Goal: Task Accomplishment & Management: Manage account settings

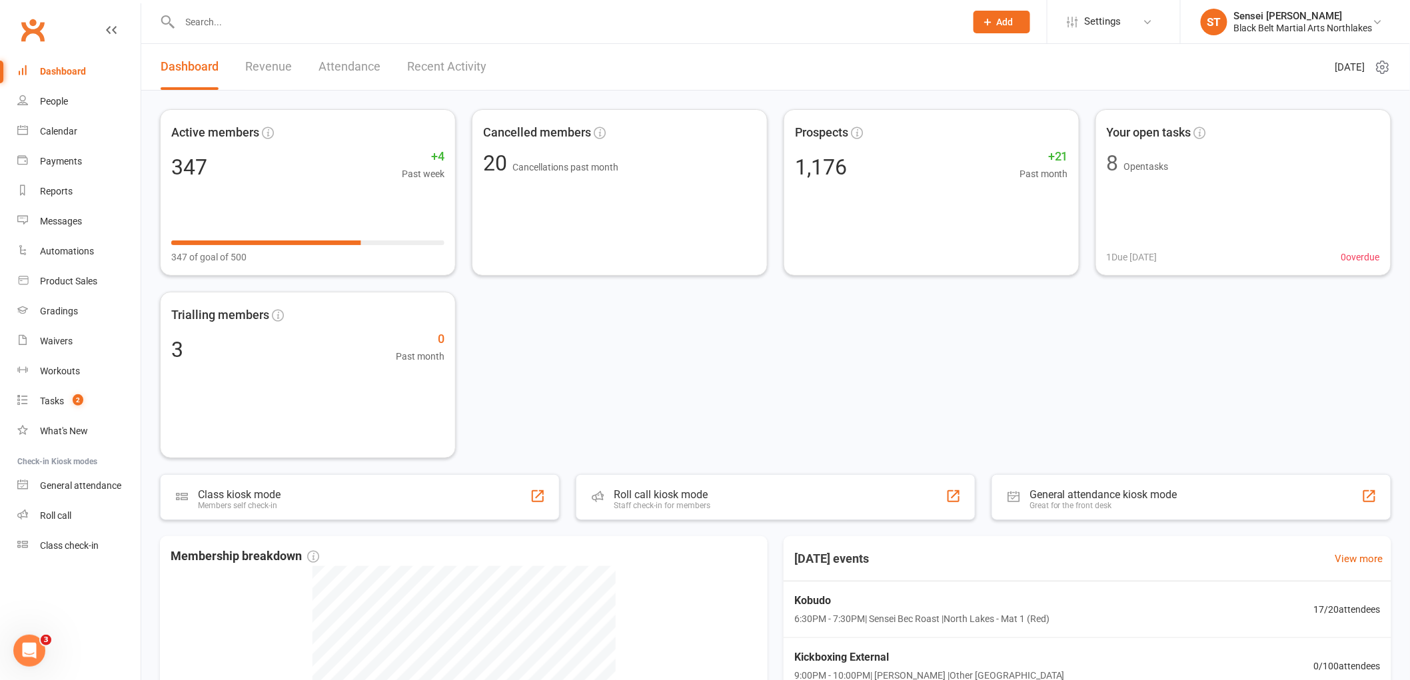
click at [270, 10] on div at bounding box center [558, 21] width 796 height 43
click at [243, 24] on input "text" at bounding box center [566, 22] width 780 height 19
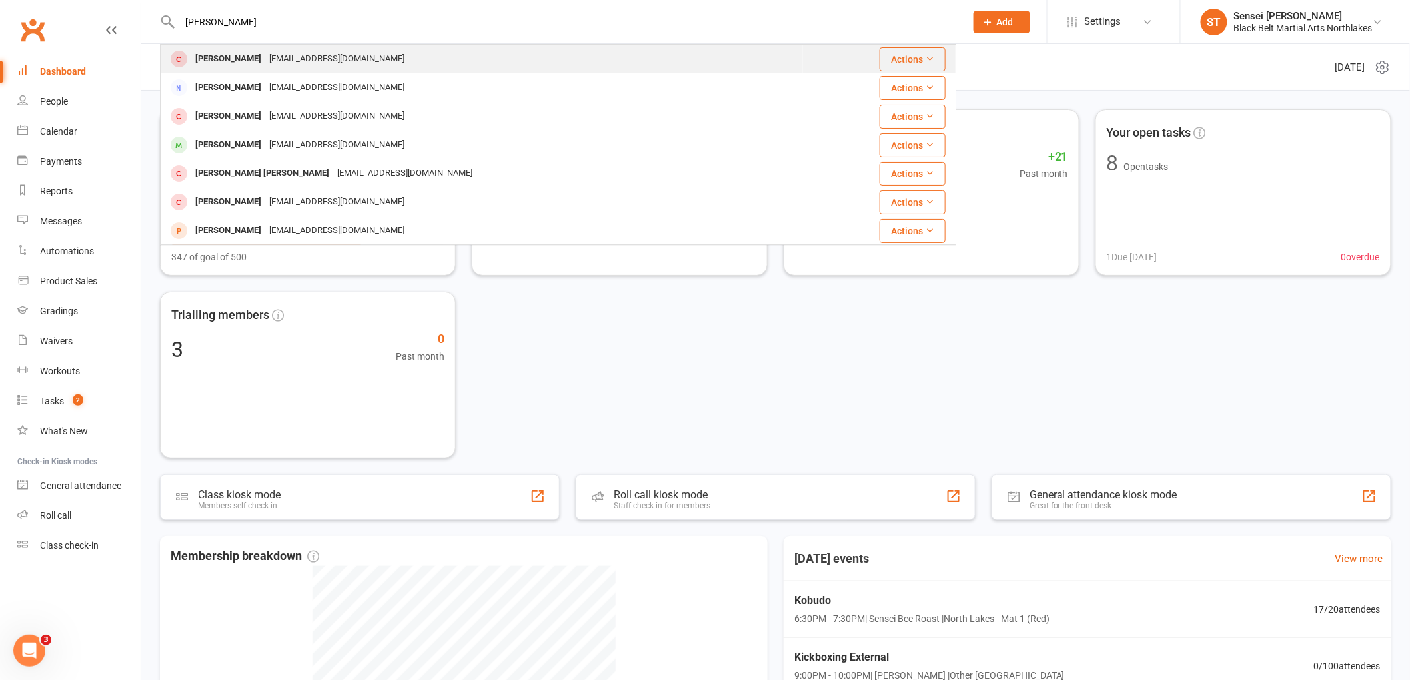
type input "[PERSON_NAME]"
click at [234, 55] on div "[PERSON_NAME]" at bounding box center [228, 58] width 74 height 19
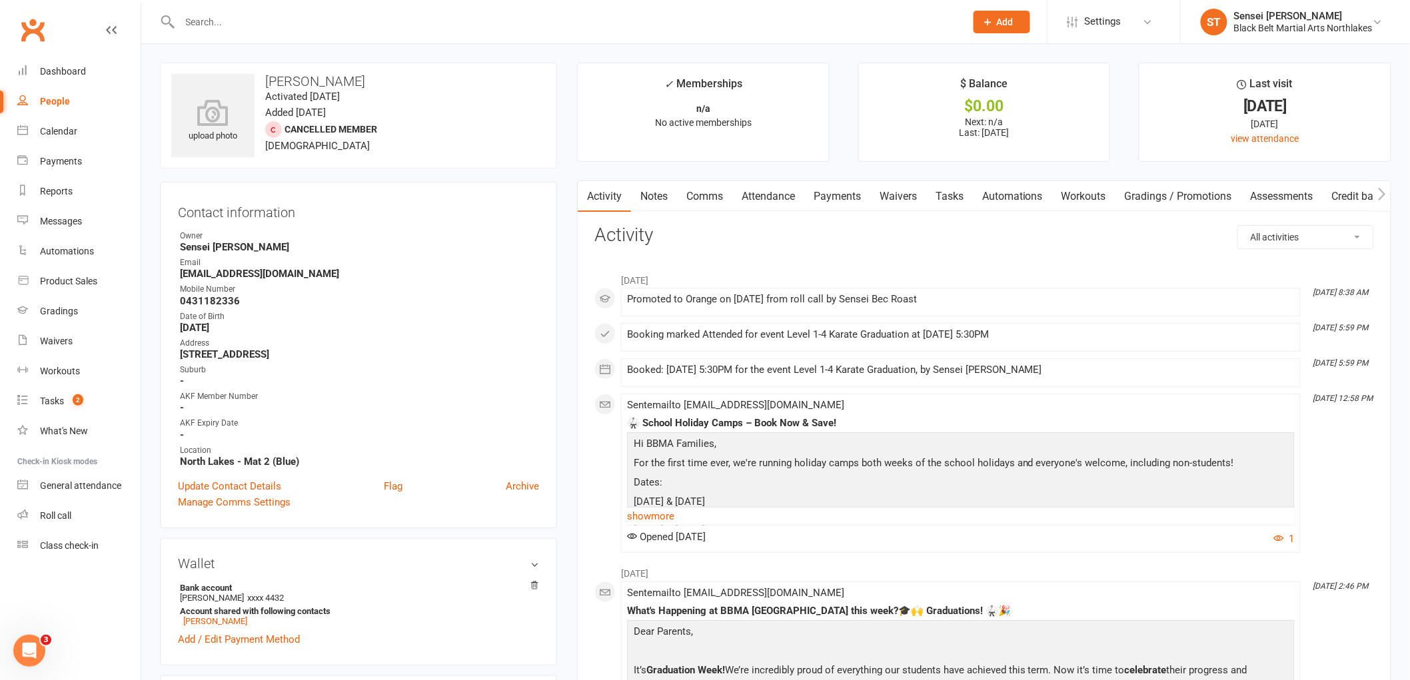
click at [830, 197] on link "Payments" at bounding box center [837, 196] width 66 height 31
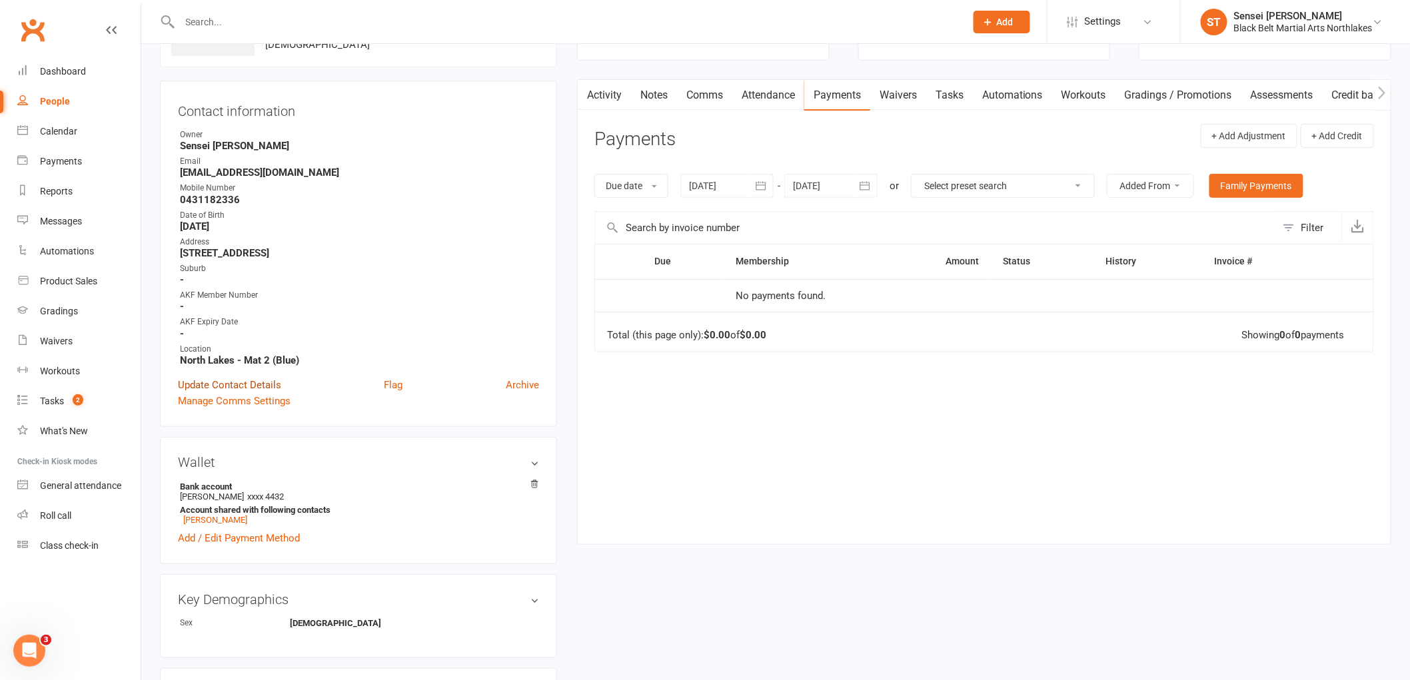
scroll to position [296, 0]
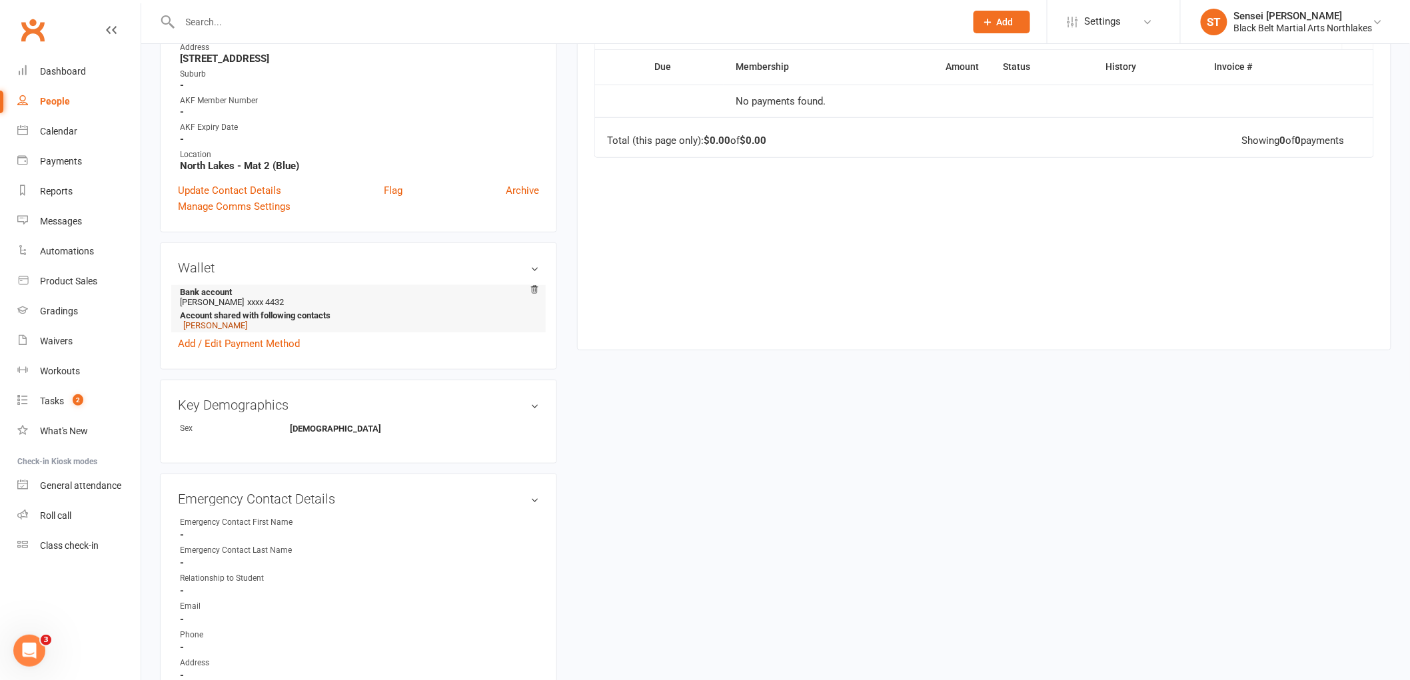
click at [222, 327] on link "[PERSON_NAME]" at bounding box center [215, 325] width 64 height 10
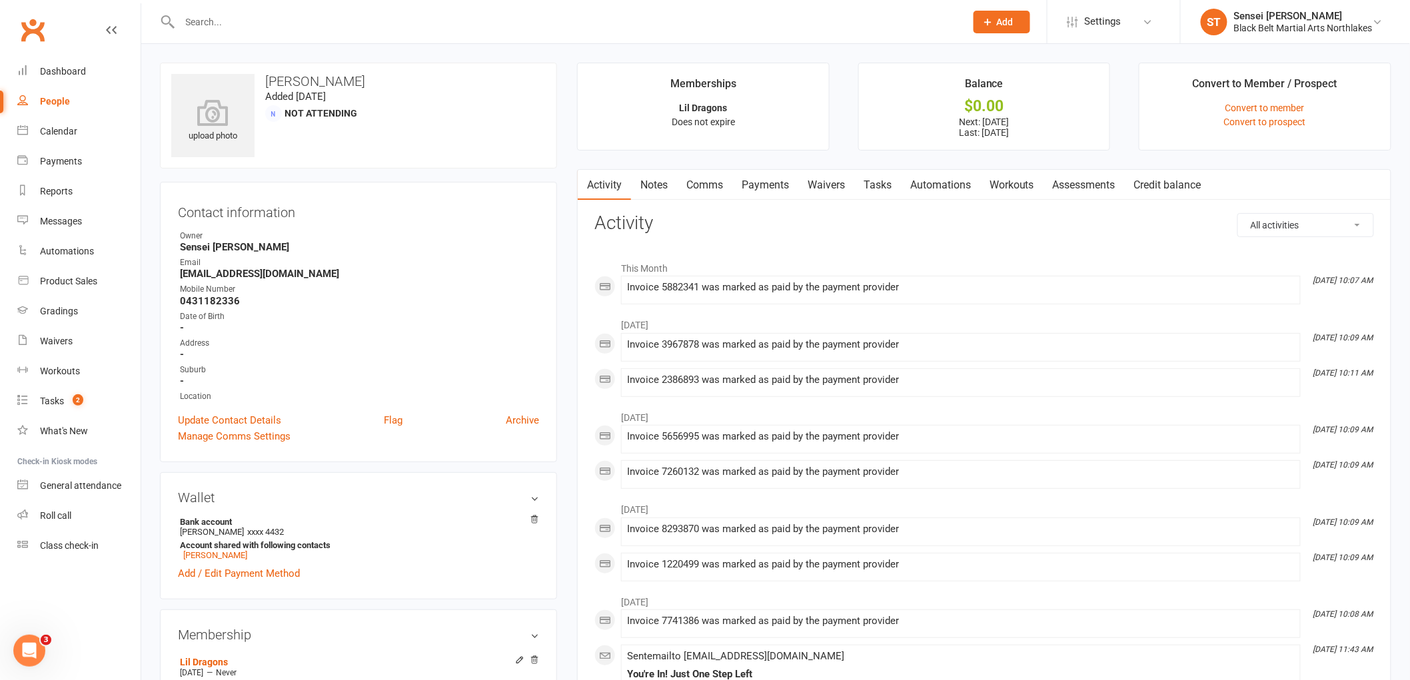
click at [775, 184] on link "Payments" at bounding box center [765, 185] width 66 height 31
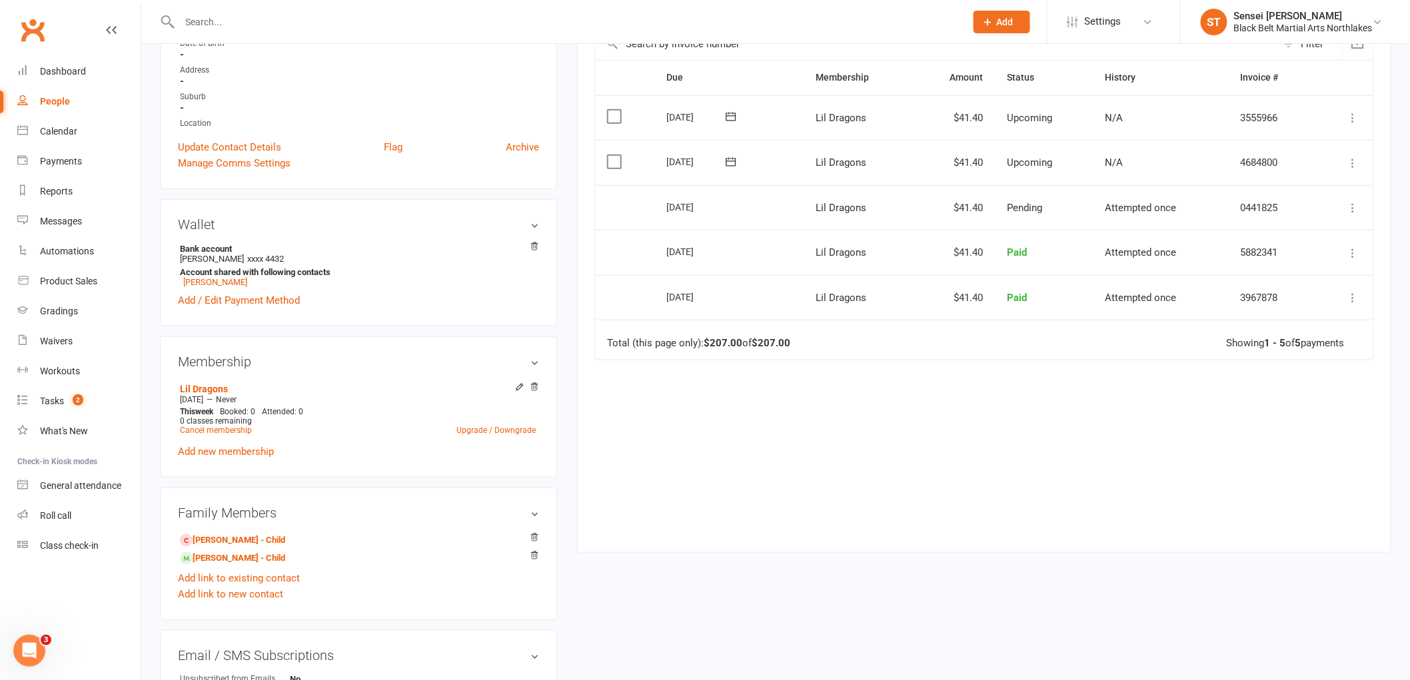
scroll to position [296, 0]
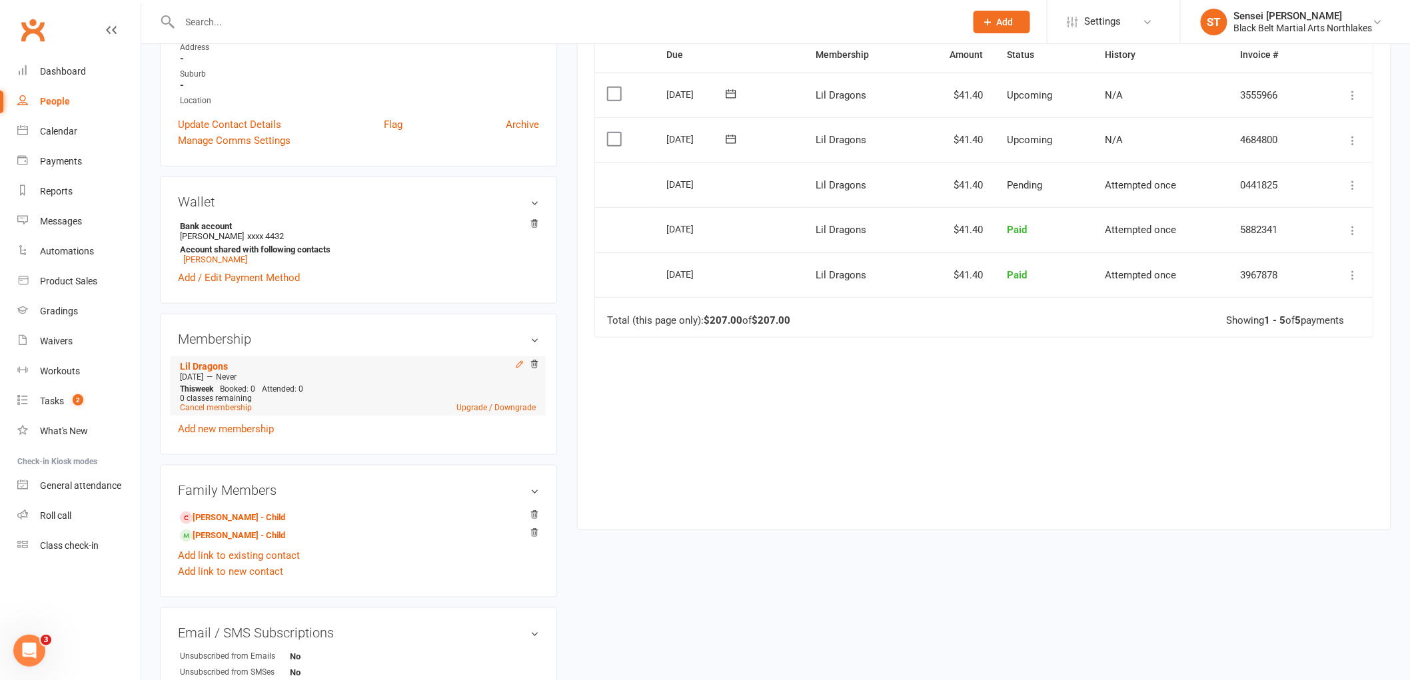
click at [520, 367] on icon at bounding box center [519, 364] width 9 height 9
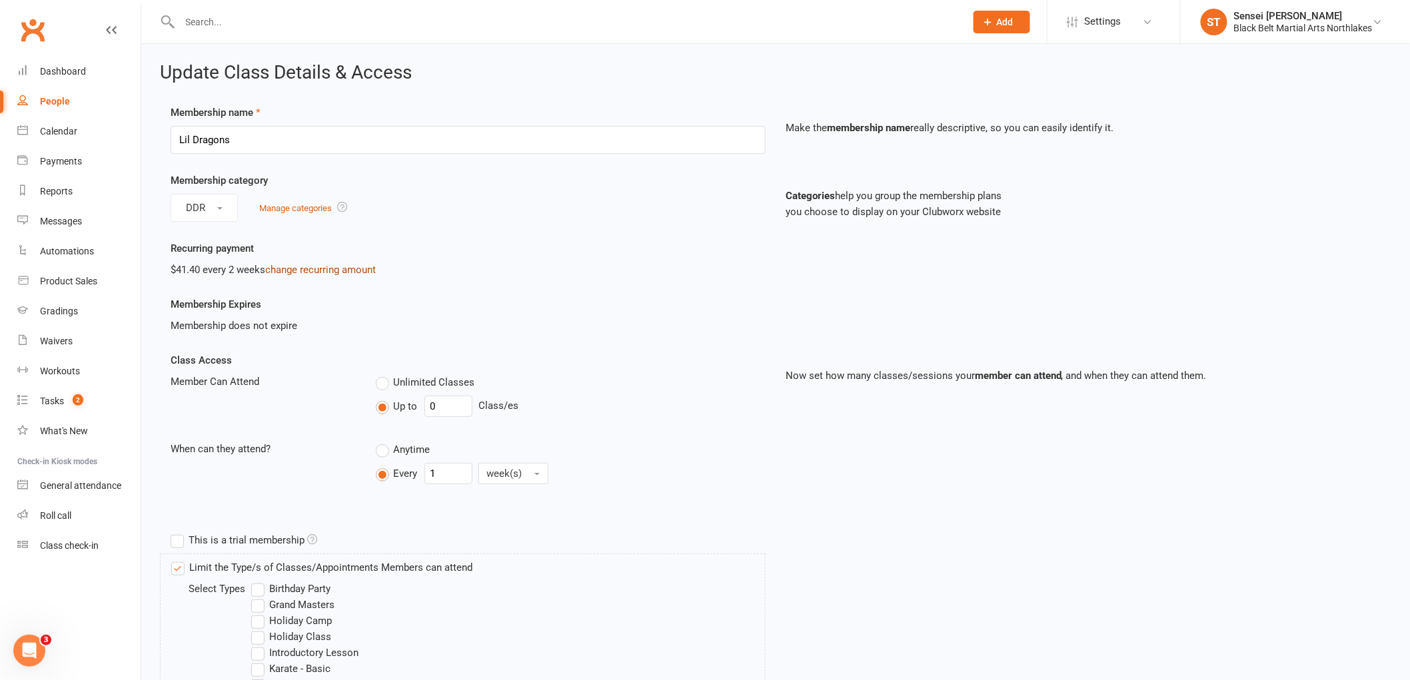
click at [322, 268] on link "change recurring amount" at bounding box center [320, 270] width 111 height 12
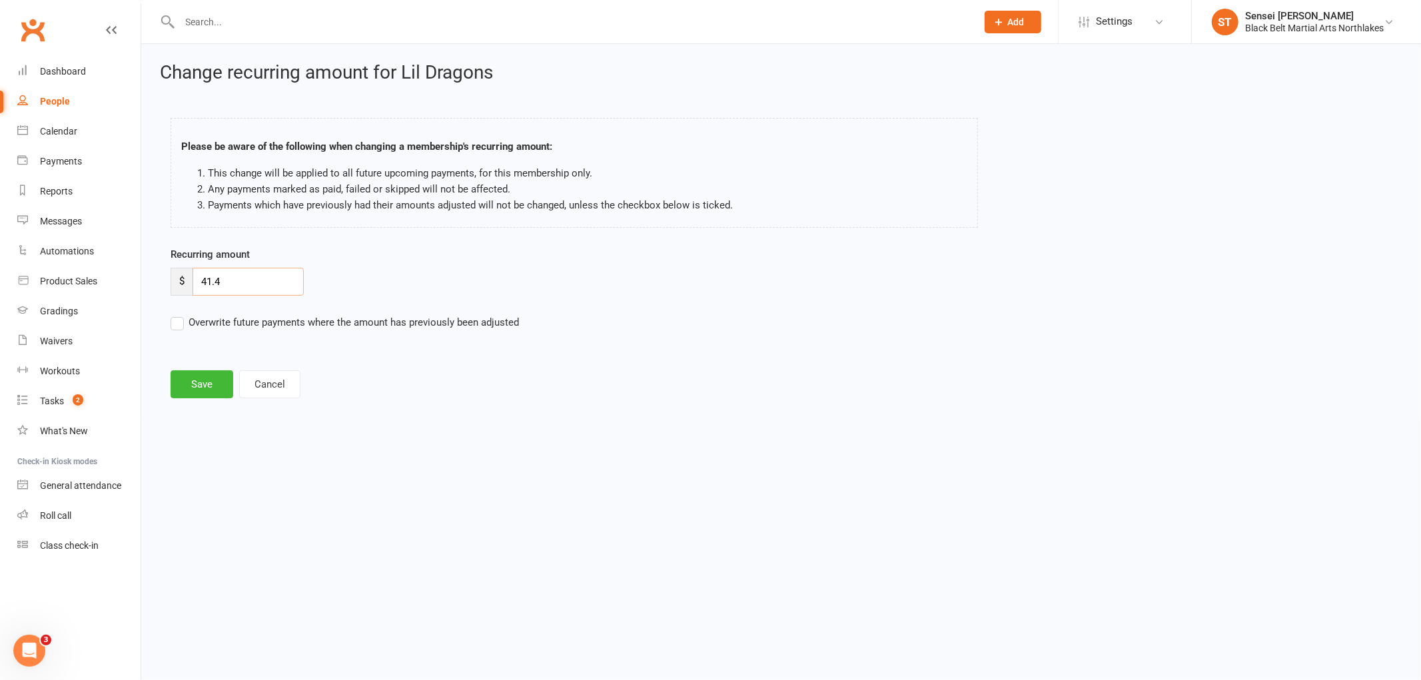
drag, startPoint x: 231, startPoint y: 272, endPoint x: 194, endPoint y: 282, distance: 38.6
click at [194, 282] on input "41.4" at bounding box center [248, 282] width 111 height 28
type input "121.50"
click at [206, 385] on button "Save" at bounding box center [202, 384] width 63 height 28
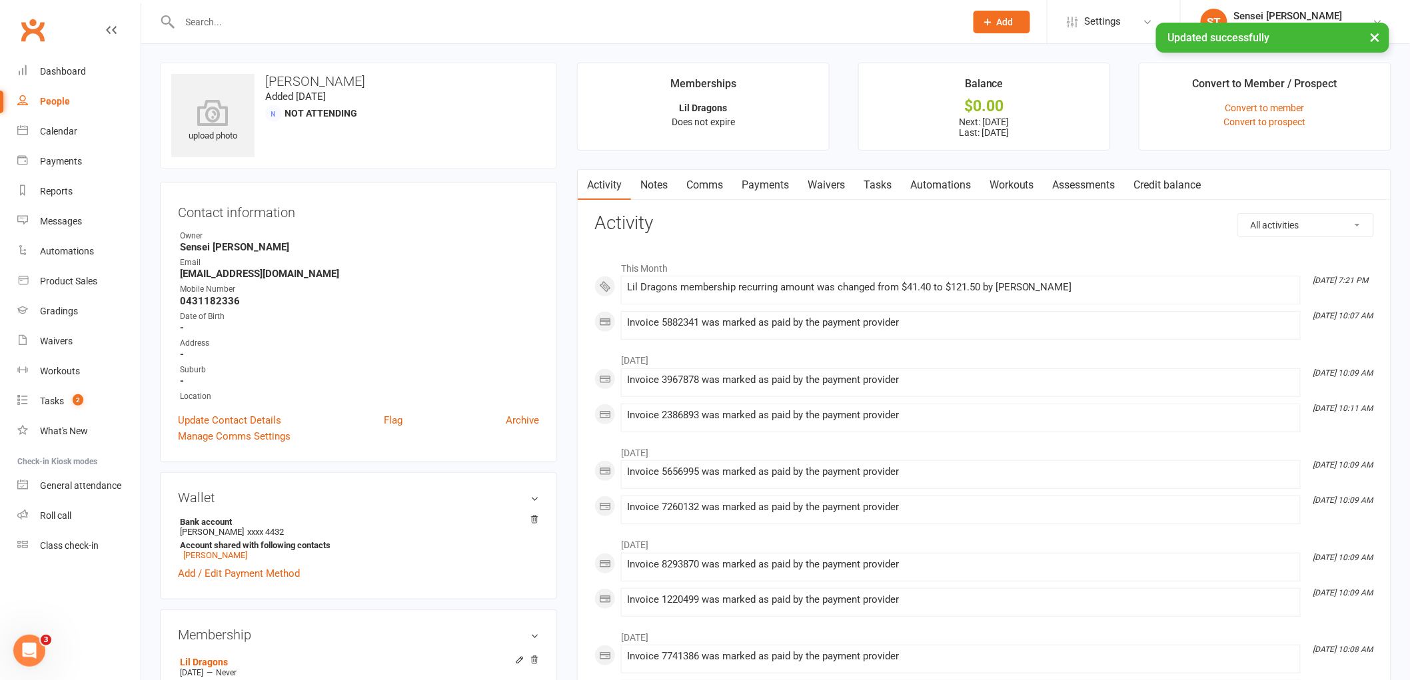
click at [769, 187] on link "Payments" at bounding box center [765, 185] width 66 height 31
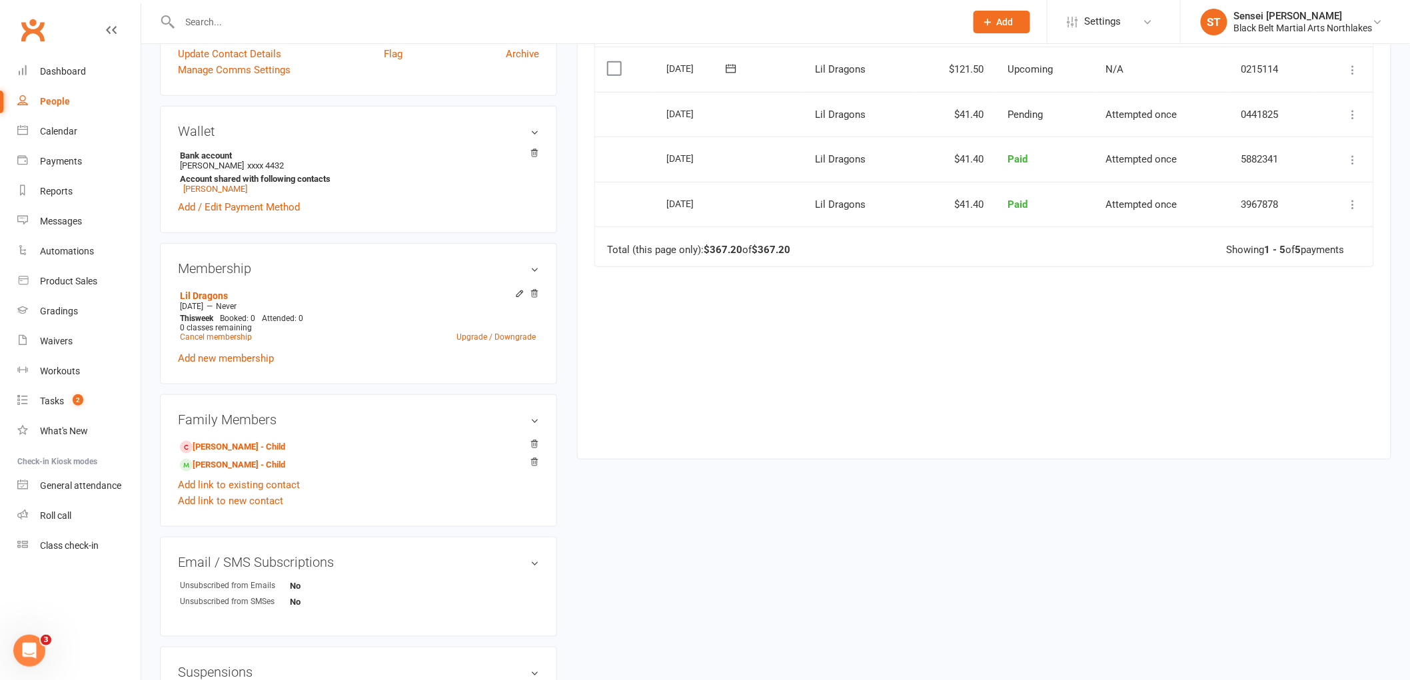
scroll to position [370, 0]
click at [245, 448] on link "[PERSON_NAME] - Child" at bounding box center [232, 444] width 105 height 14
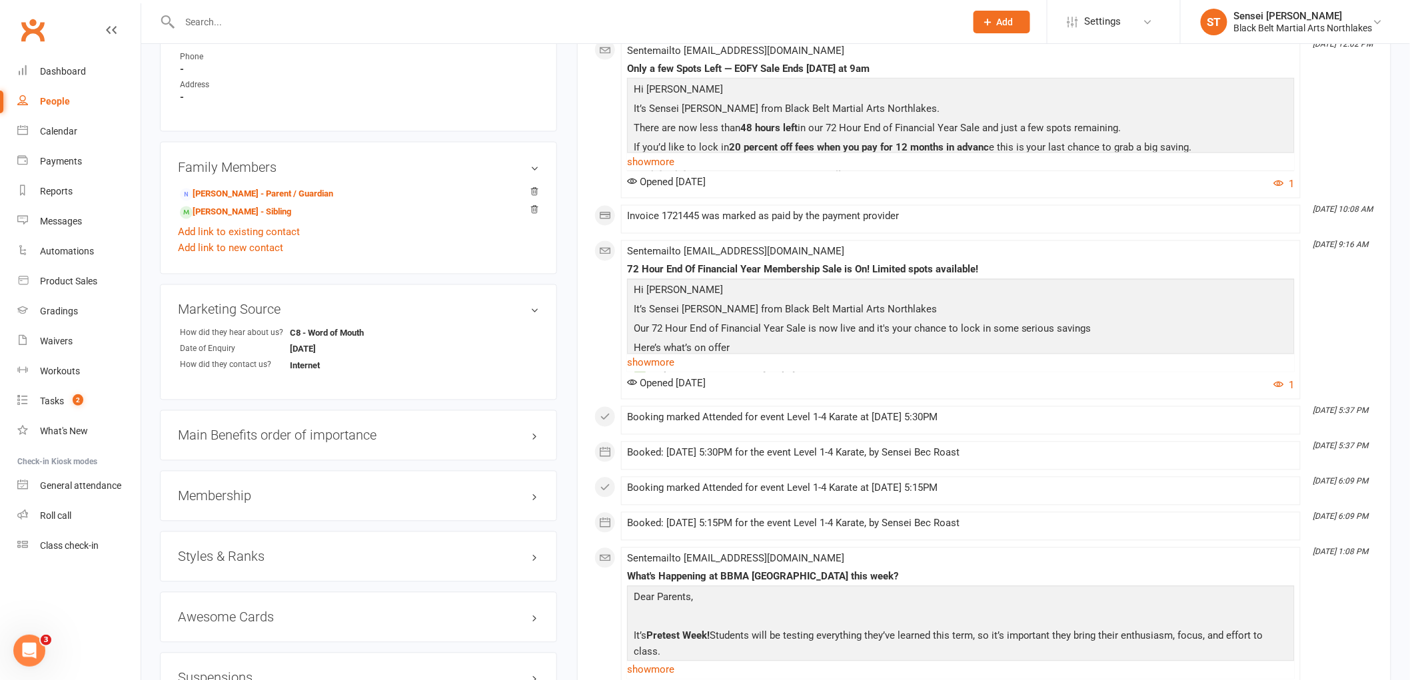
scroll to position [888, 0]
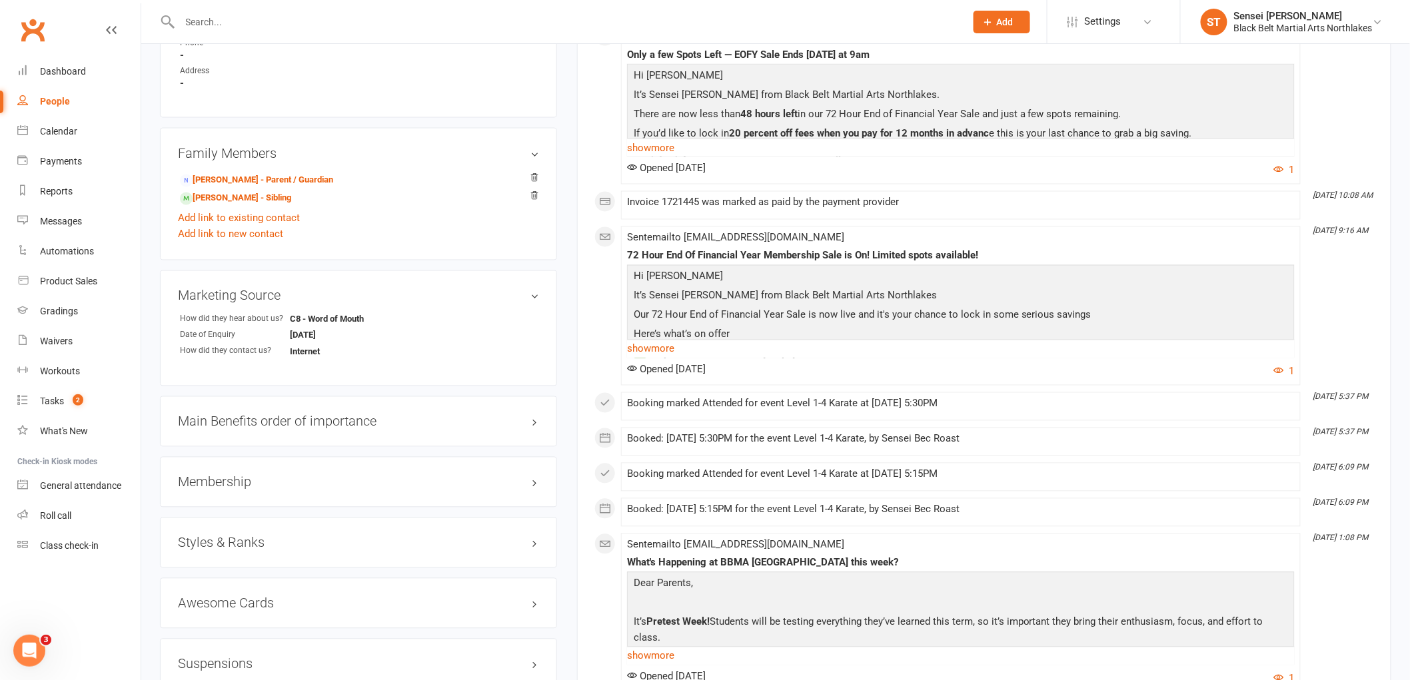
click at [226, 486] on h3 "Membership" at bounding box center [358, 482] width 361 height 15
click at [222, 558] on link "Add new membership" at bounding box center [226, 561] width 96 height 12
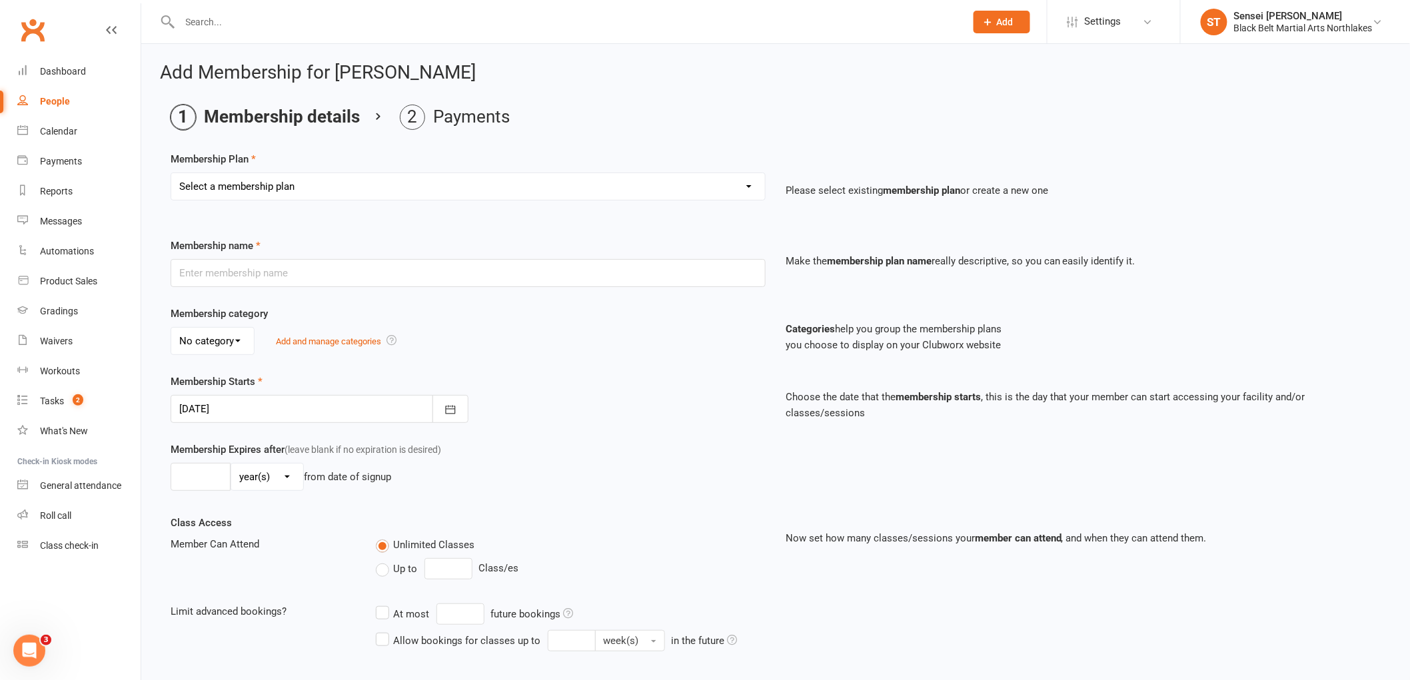
click at [294, 187] on select "Select a membership plan Create new Membership Plan Lil Dragons Lil Dragons - T…" at bounding box center [468, 186] width 594 height 27
select select "5"
click at [171, 173] on select "Select a membership plan Create new Membership Plan Lil Dragons Lil Dragons - T…" at bounding box center [468, 186] width 594 height 27
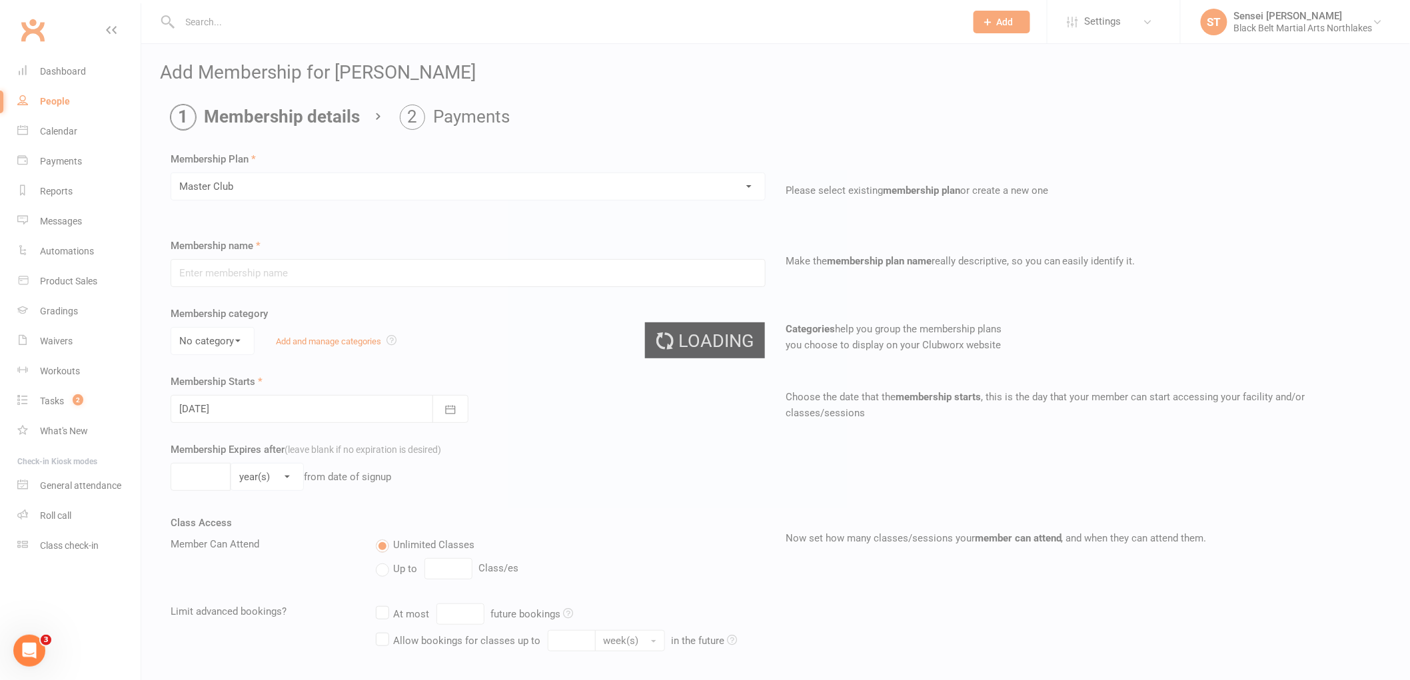
type input "Master Club"
select select "1"
type input "0"
type input "3"
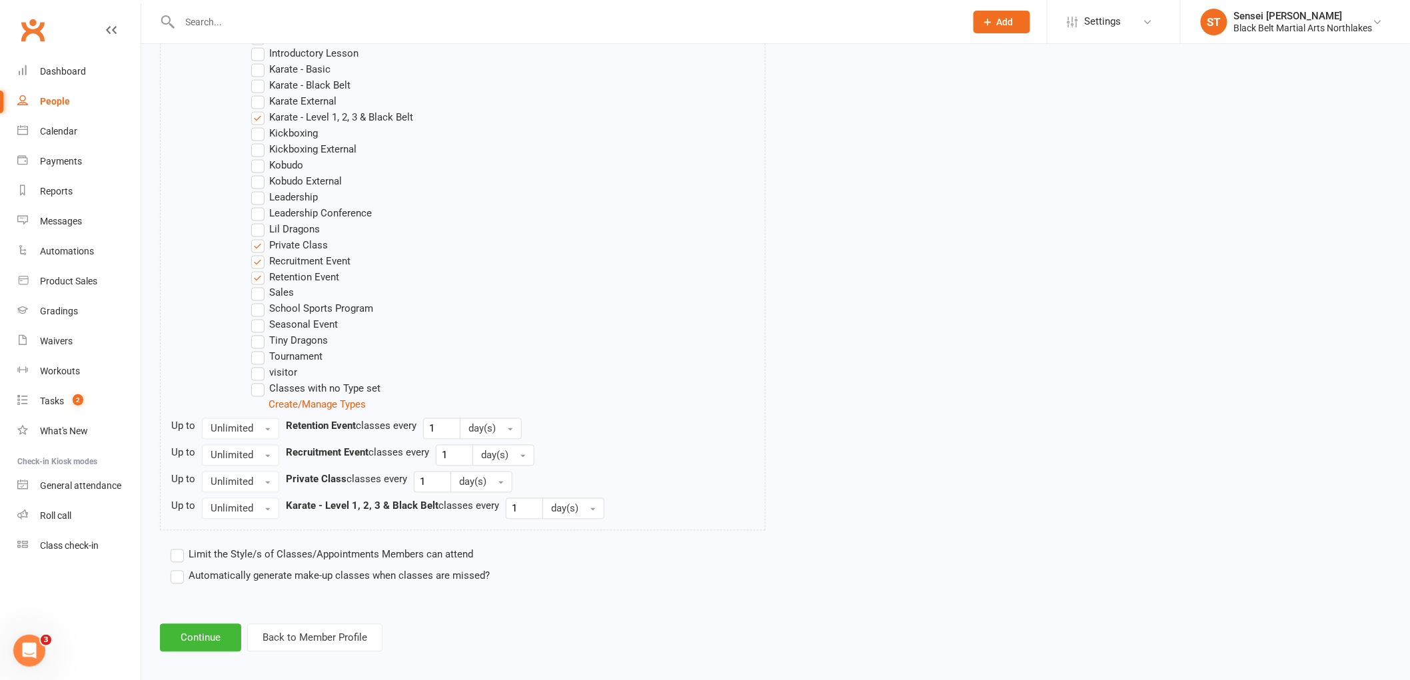
scroll to position [773, 0]
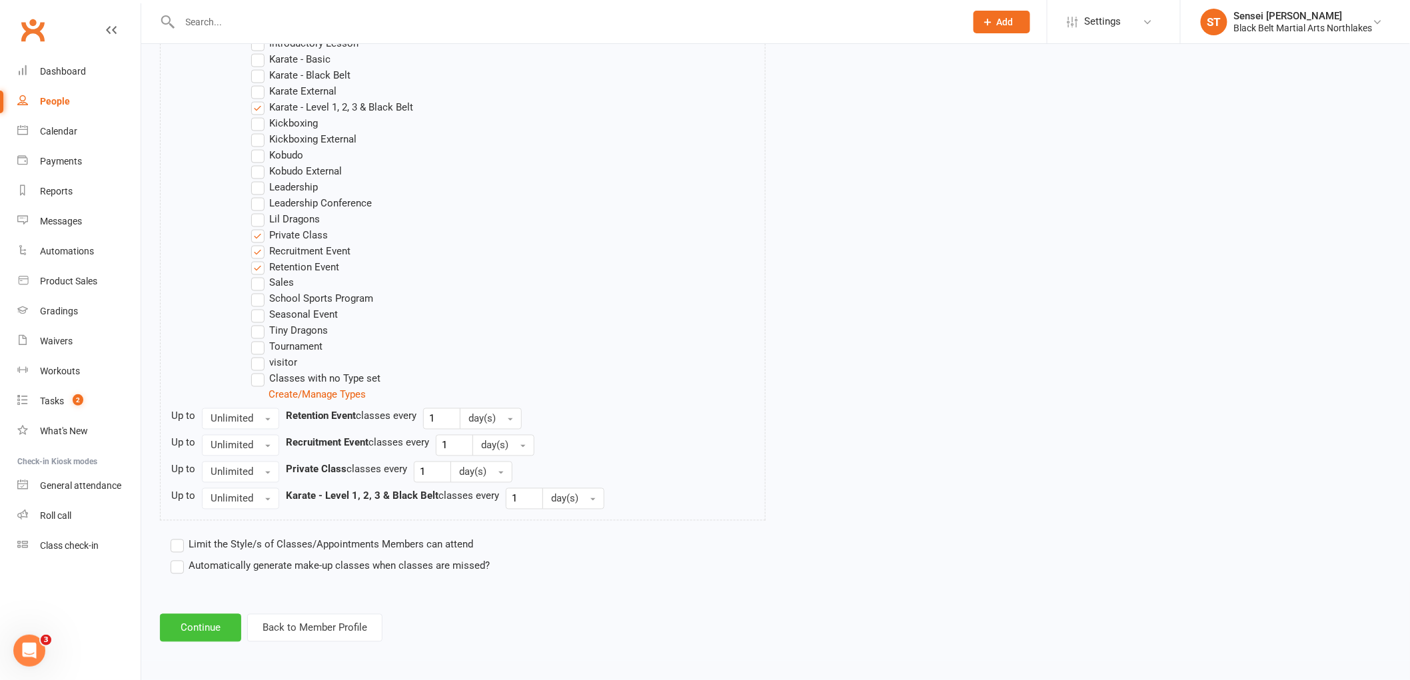
click at [224, 619] on button "Continue" at bounding box center [200, 628] width 81 height 28
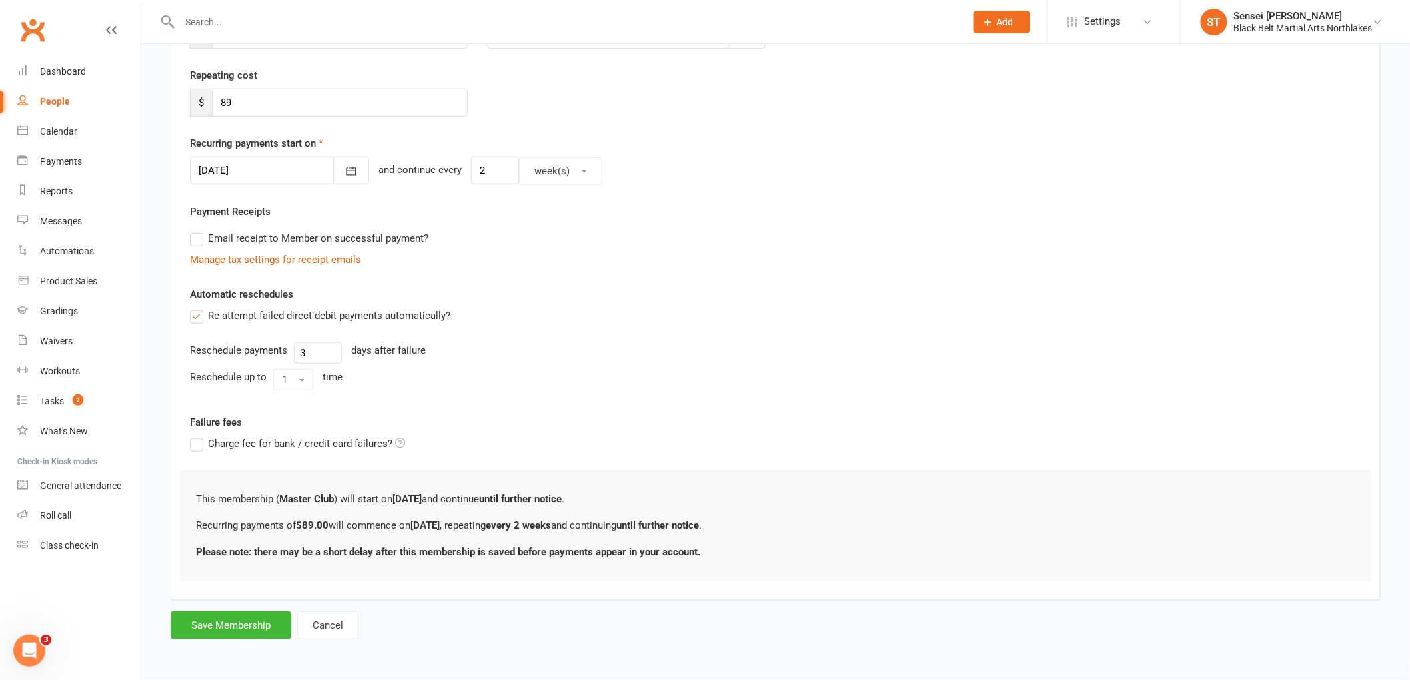
scroll to position [0, 0]
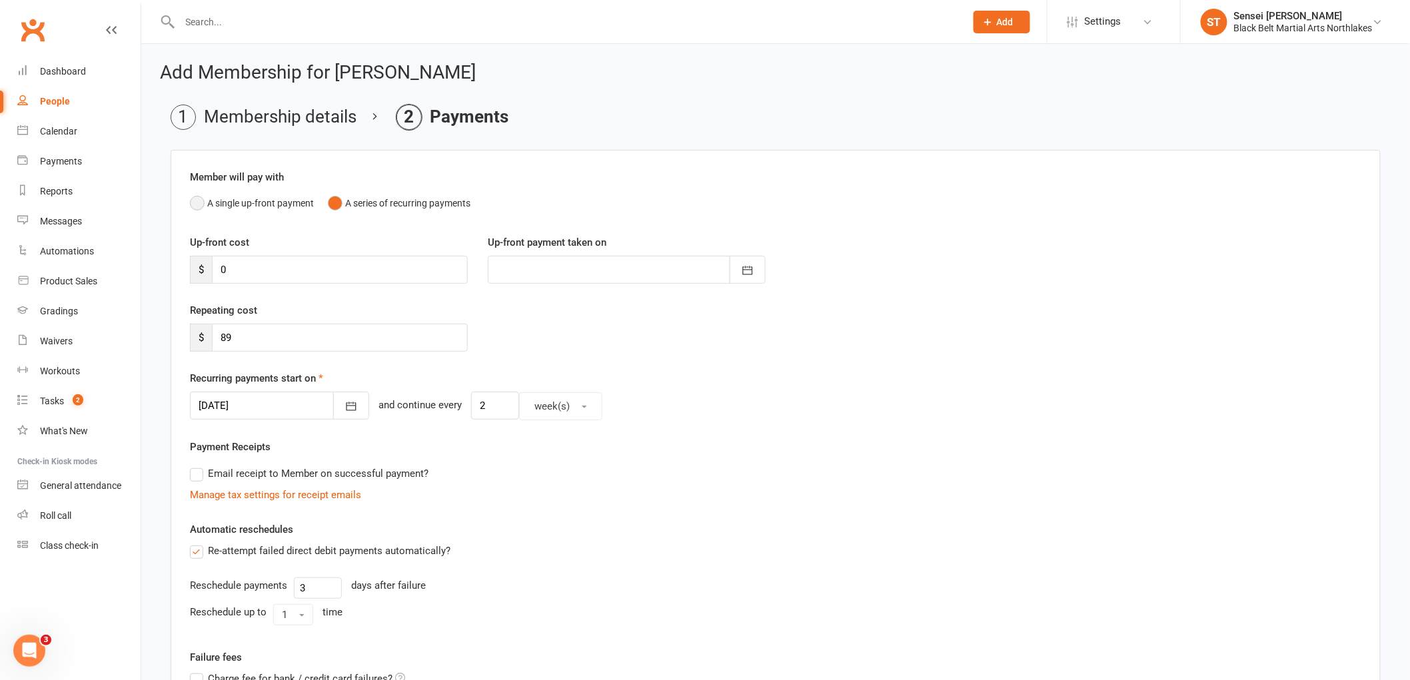
click at [200, 199] on button "A single up-front payment" at bounding box center [252, 203] width 124 height 25
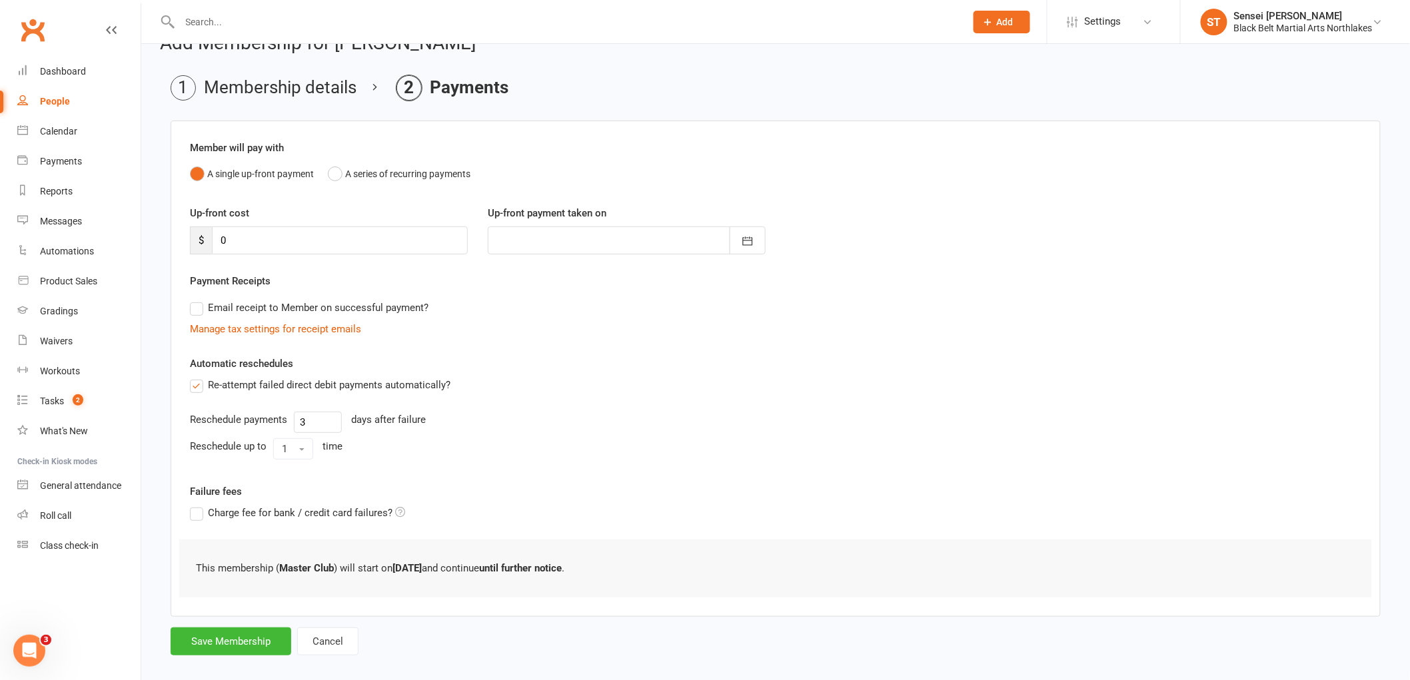
scroll to position [45, 0]
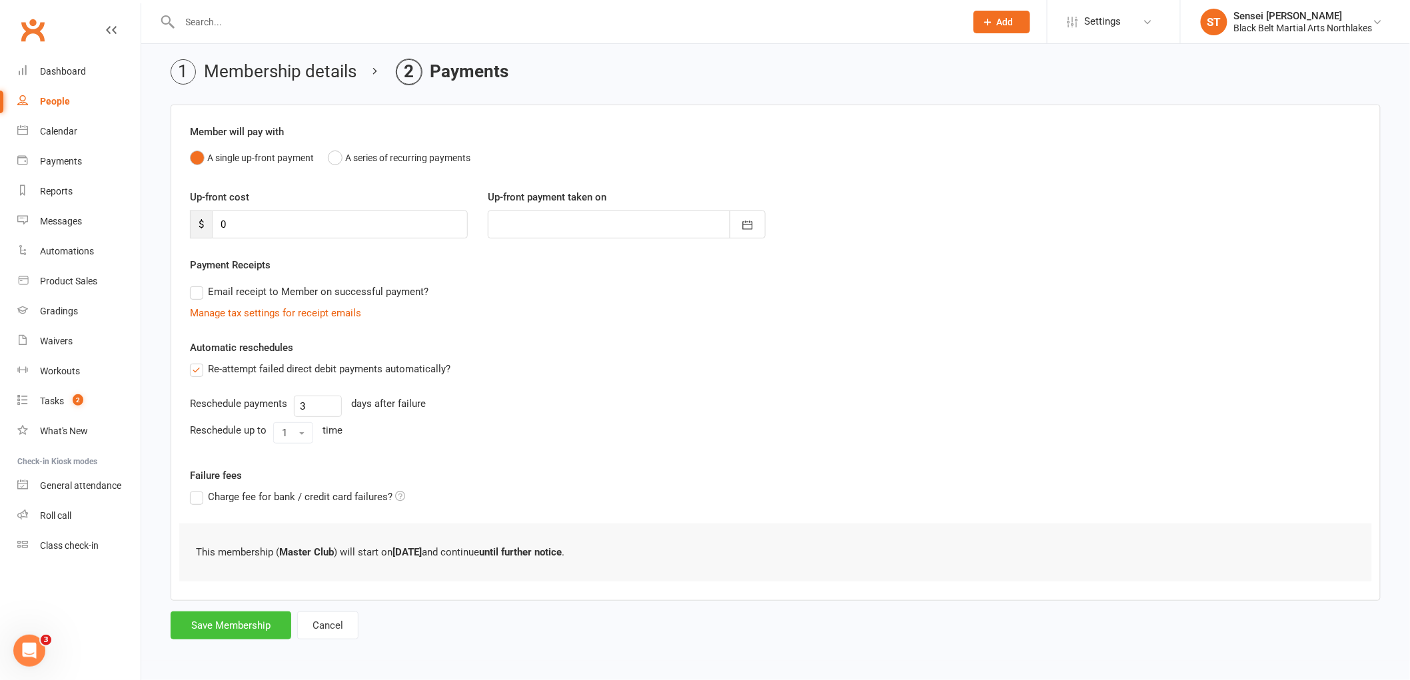
click at [238, 623] on button "Save Membership" at bounding box center [231, 626] width 121 height 28
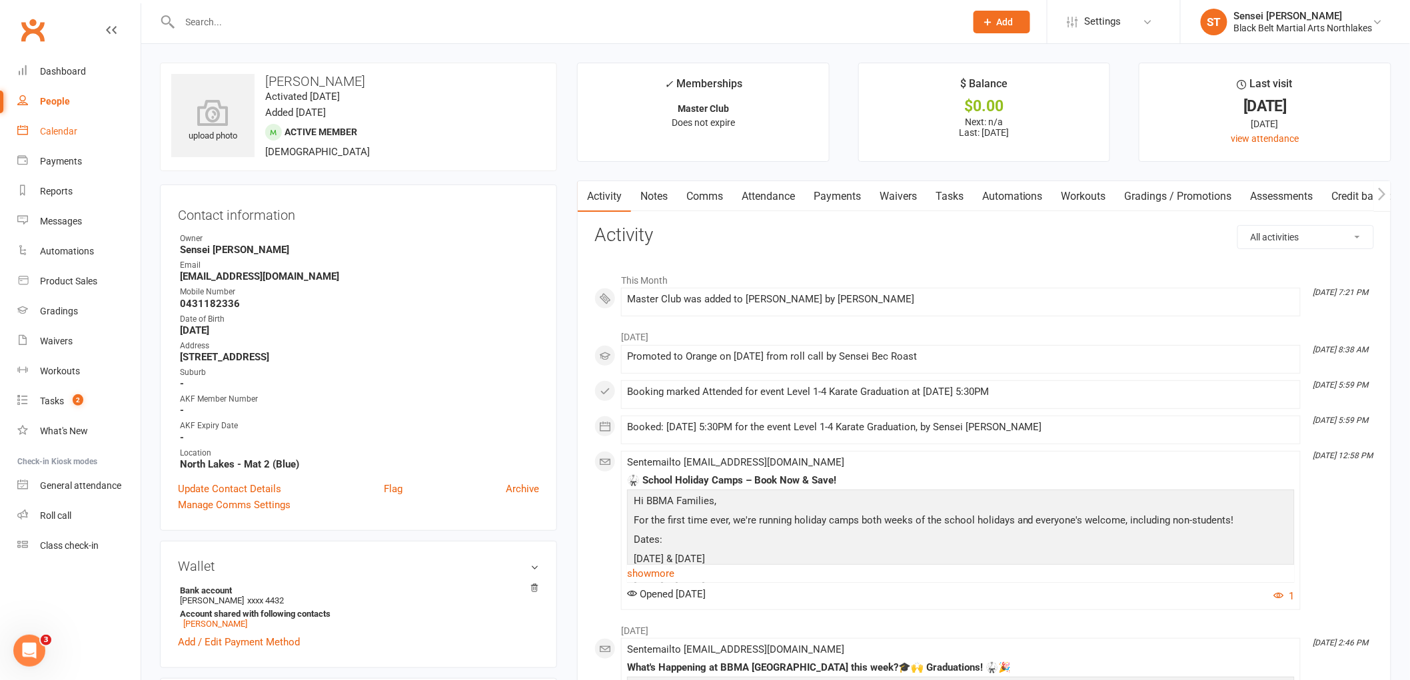
click at [48, 128] on div "Calendar" at bounding box center [58, 131] width 37 height 11
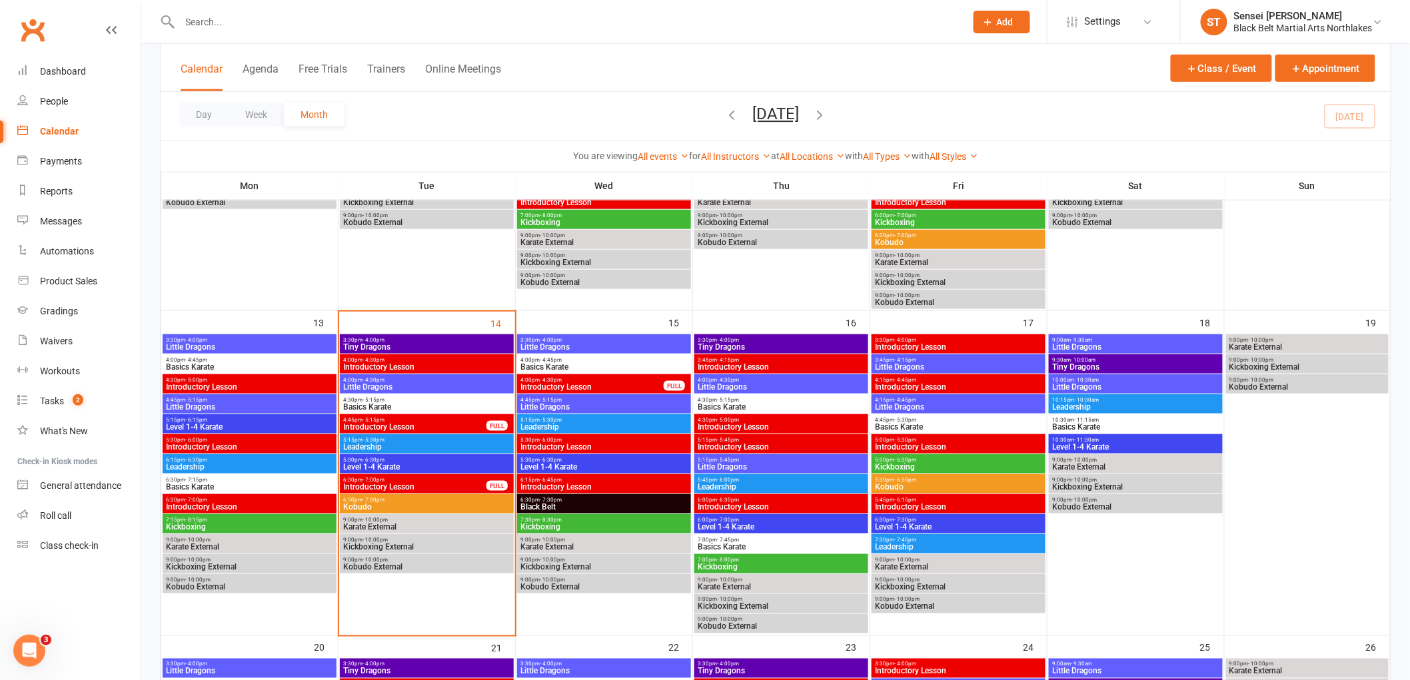
scroll to position [592, 0]
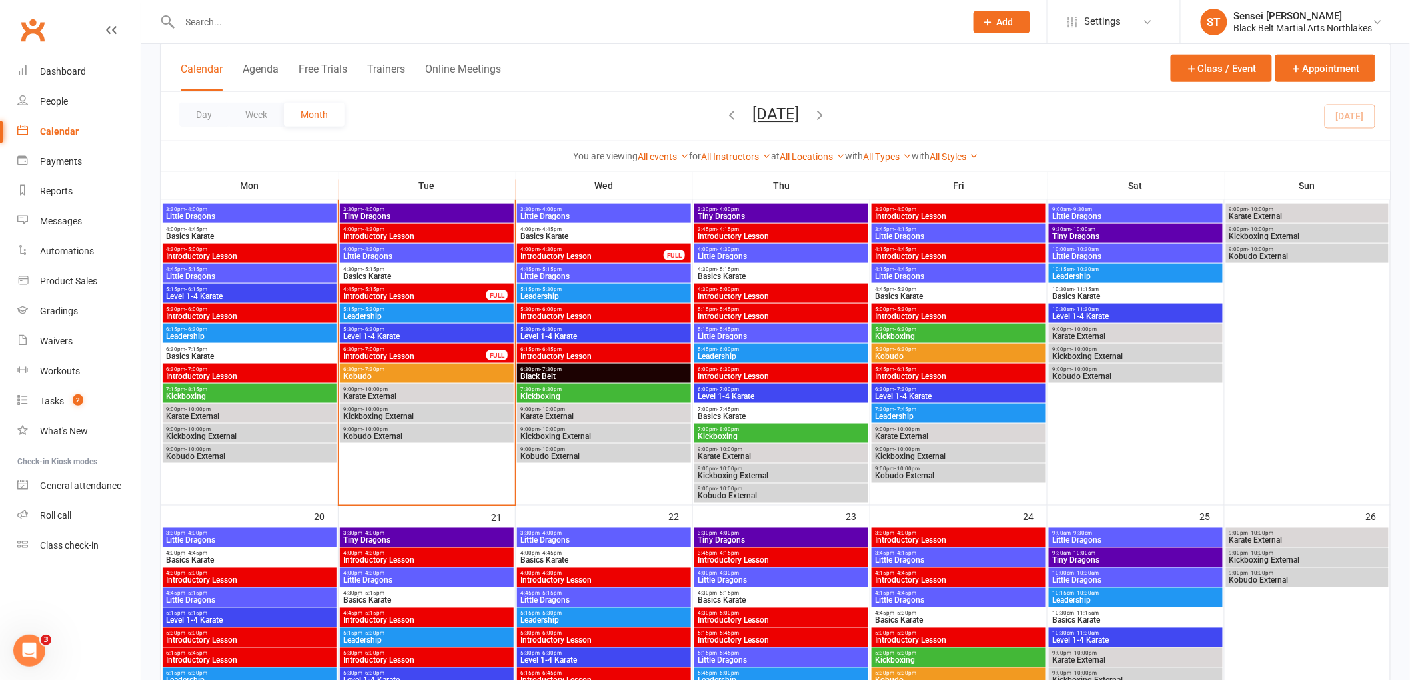
click at [414, 326] on span "5:30pm - 6:30pm" at bounding box center [426, 329] width 169 height 6
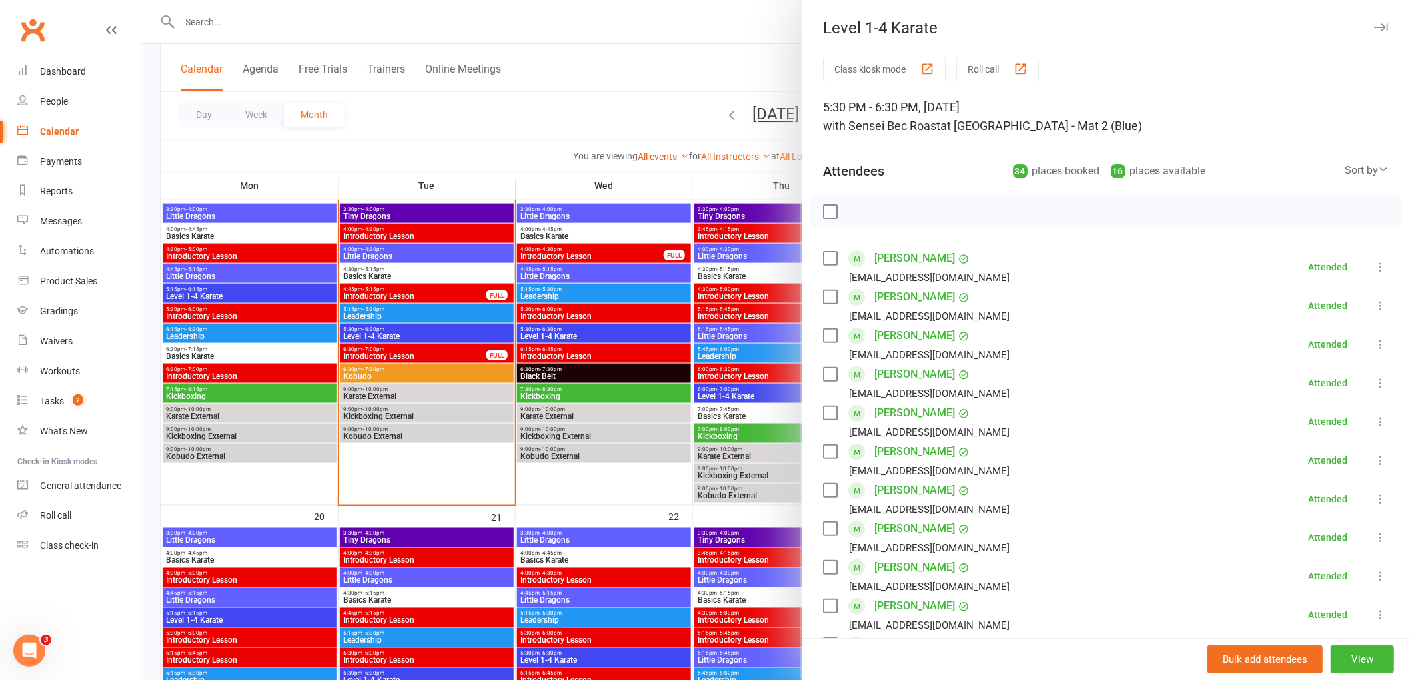
click at [436, 331] on div at bounding box center [775, 340] width 1268 height 680
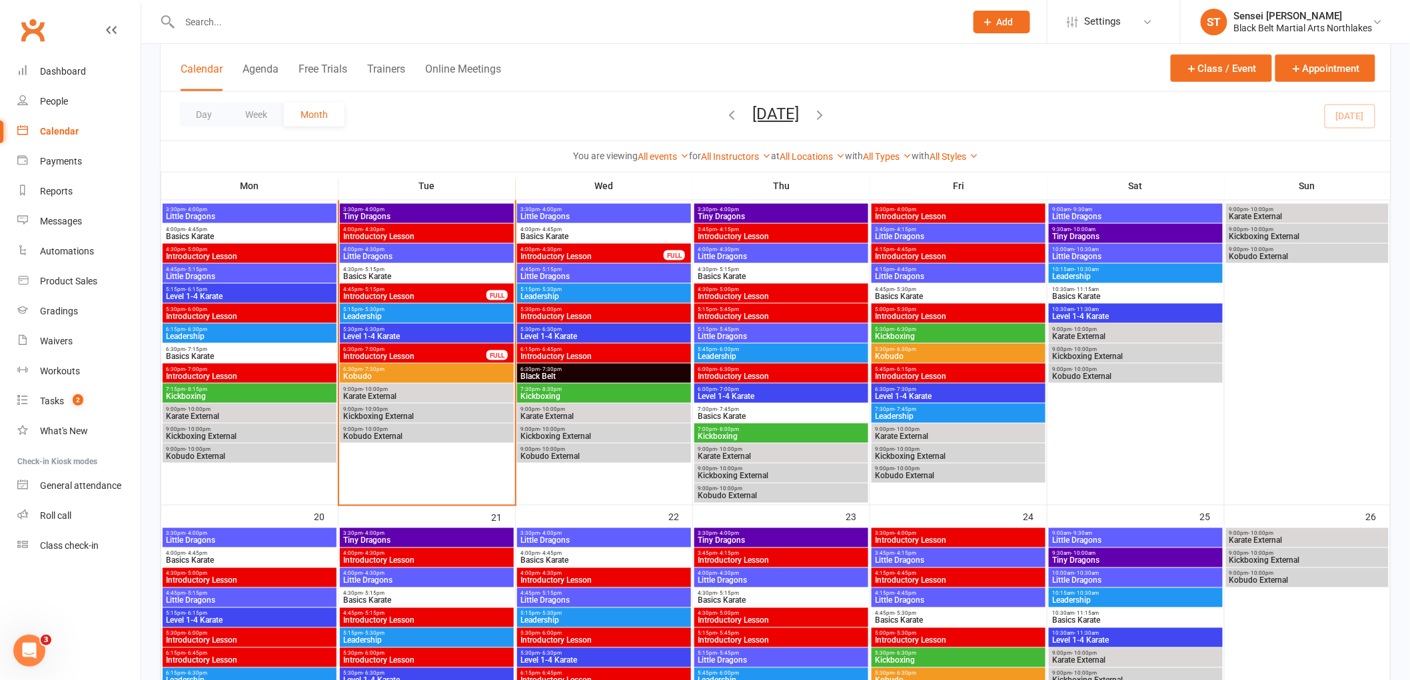
click at [436, 332] on span "Level 1-4 Karate" at bounding box center [426, 336] width 169 height 8
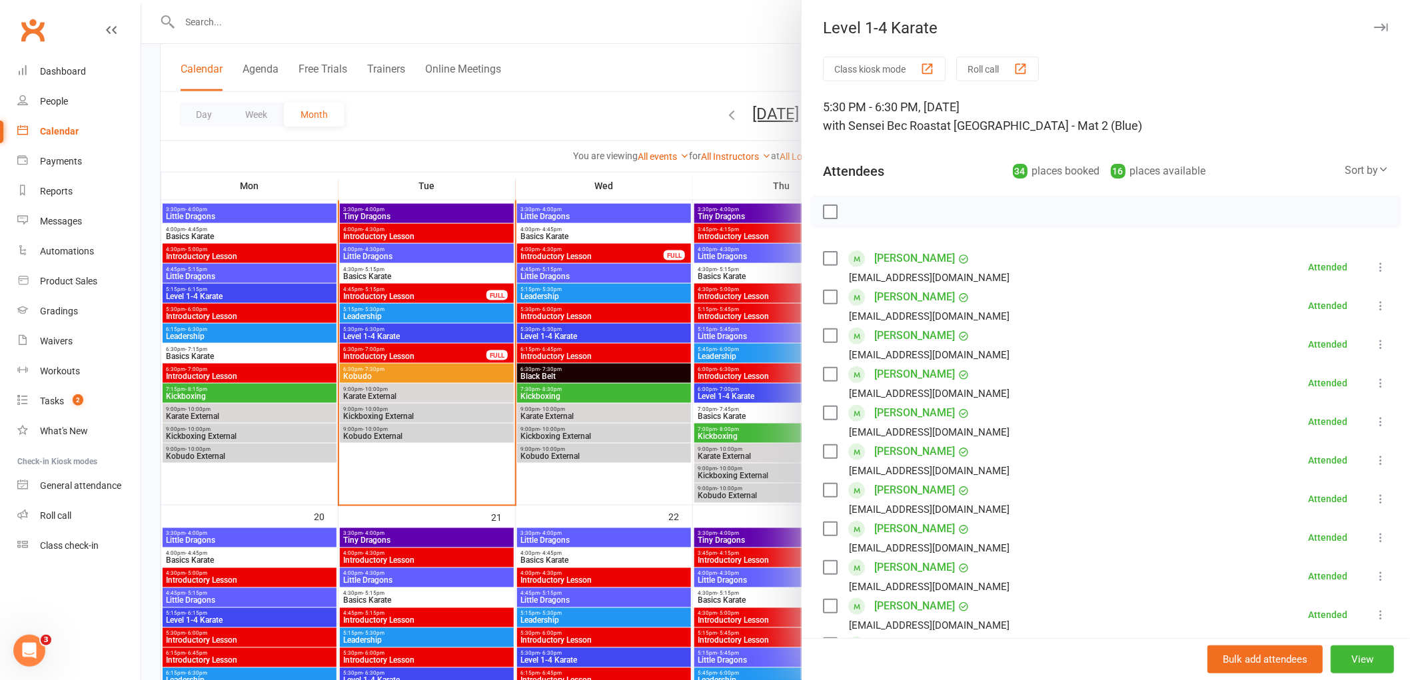
click at [408, 313] on div at bounding box center [775, 340] width 1268 height 680
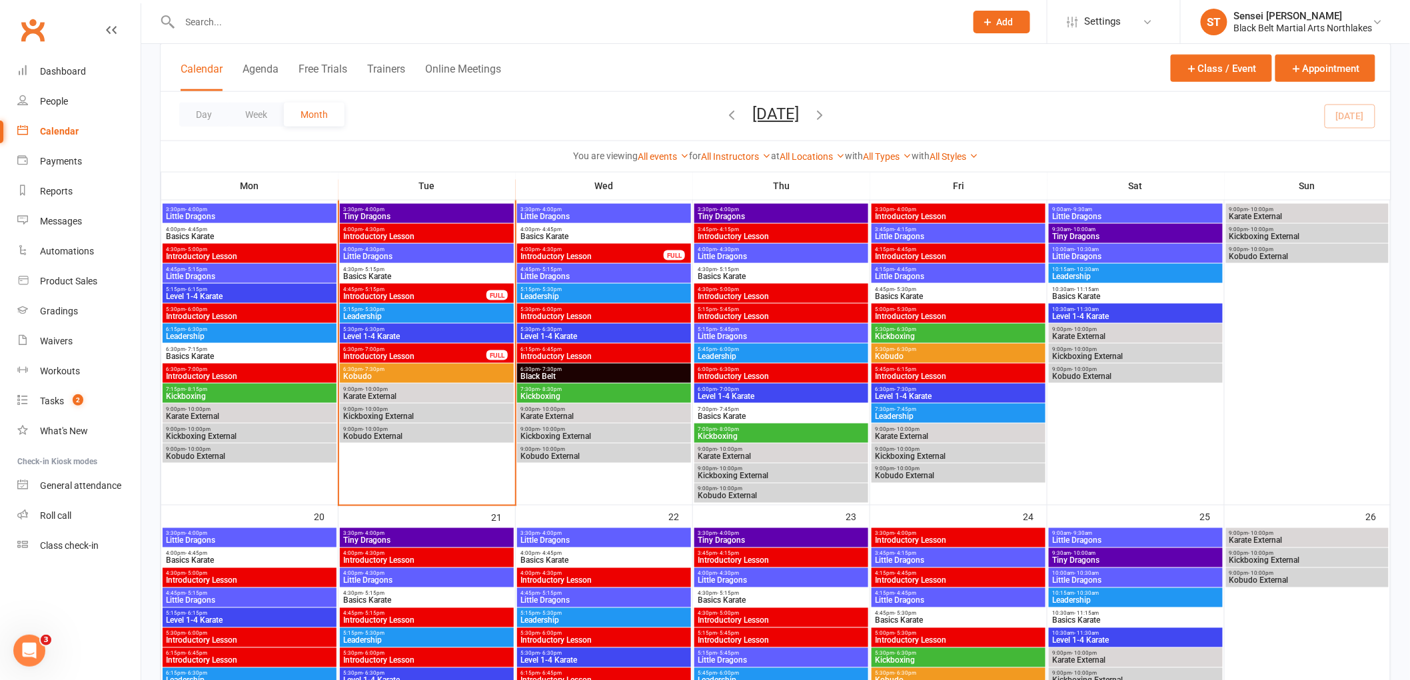
click at [408, 313] on span "Leadership" at bounding box center [426, 316] width 169 height 8
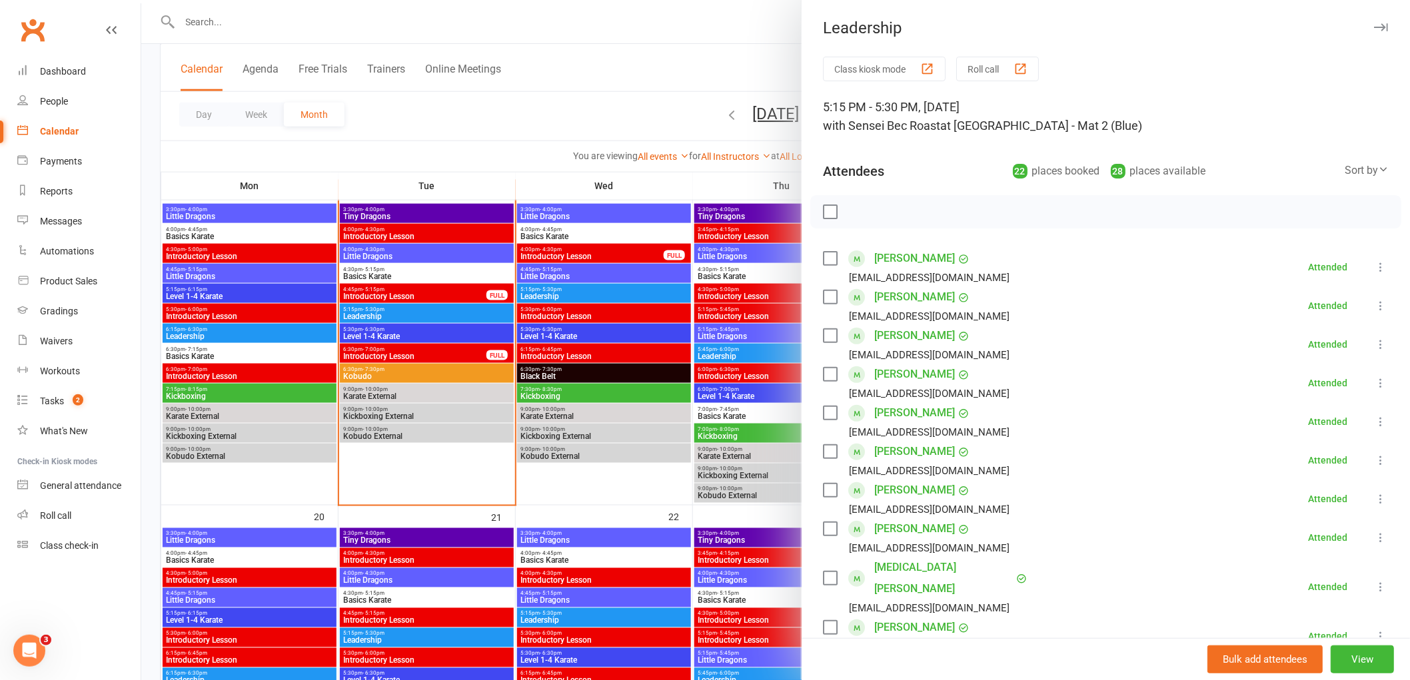
click at [438, 373] on div at bounding box center [775, 340] width 1268 height 680
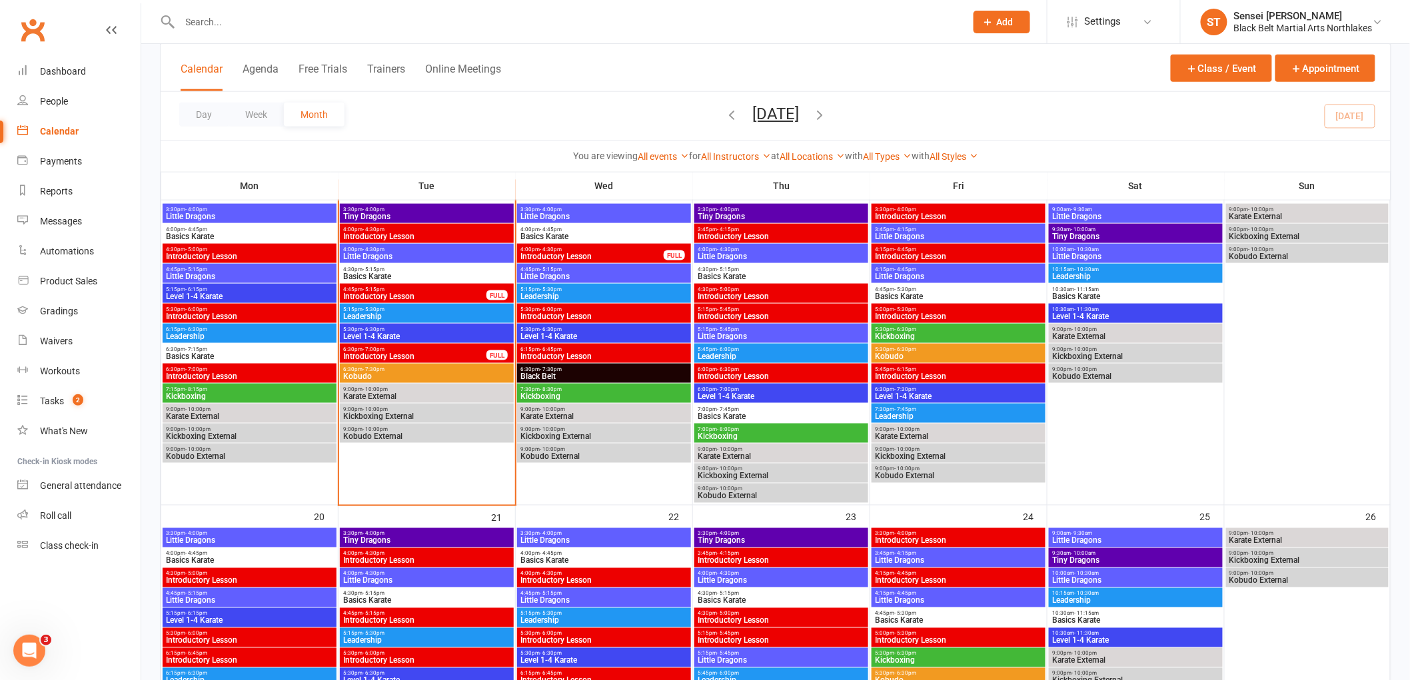
click at [438, 373] on span "Kobudo" at bounding box center [426, 376] width 169 height 8
